Goal: Transaction & Acquisition: Book appointment/travel/reservation

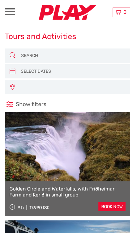
select select
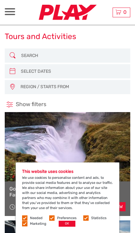
click at [63, 223] on button "OK" at bounding box center [67, 224] width 17 height 6
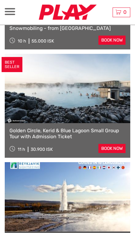
scroll to position [383, 0]
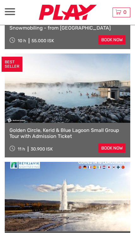
click at [20, 131] on link "Golden Circle, Kerid & Blue Lagoon Small Group Tour with Admission Ticket" at bounding box center [67, 133] width 116 height 12
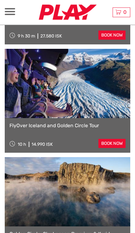
scroll to position [1363, 0]
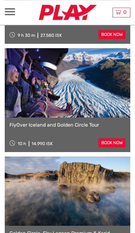
click at [115, 209] on link at bounding box center [67, 190] width 125 height 69
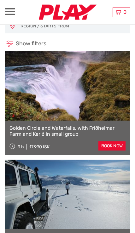
scroll to position [0, 0]
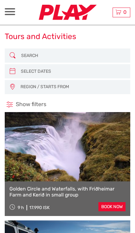
click at [70, 85] on span "REGION / STARTS FROM" at bounding box center [72, 87] width 109 height 10
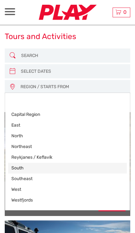
click at [25, 165] on link "South" at bounding box center [67, 168] width 118 height 11
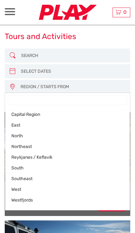
select select "South"
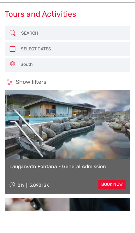
click at [5, 32] on h1 "Tours and Activities" at bounding box center [40, 36] width 71 height 9
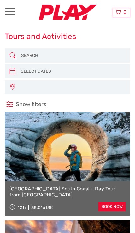
select select
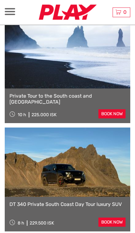
scroll to position [1284, 0]
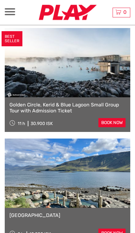
scroll to position [192, 0]
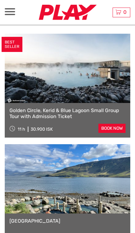
click at [85, 108] on link "Golden Circle, Kerid & Blue Lagoon Small Group Tour with Admission Ticket" at bounding box center [67, 114] width 116 height 12
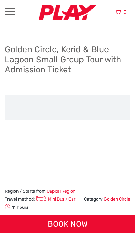
click at [72, 105] on ul at bounding box center [67, 107] width 125 height 25
